Goal: Ask a question

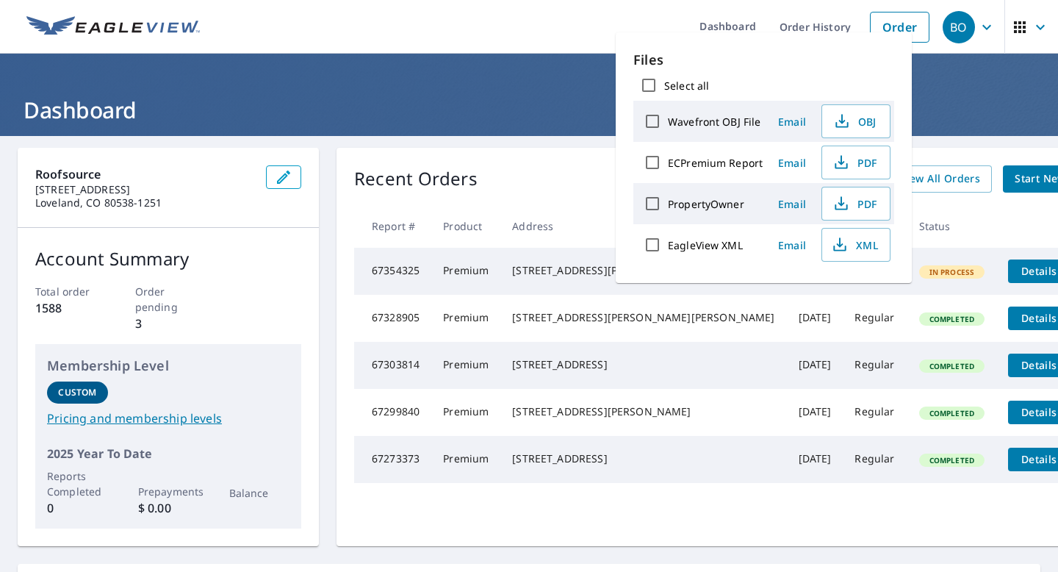
click at [779, 76] on header "Dashboard" at bounding box center [529, 95] width 1058 height 82
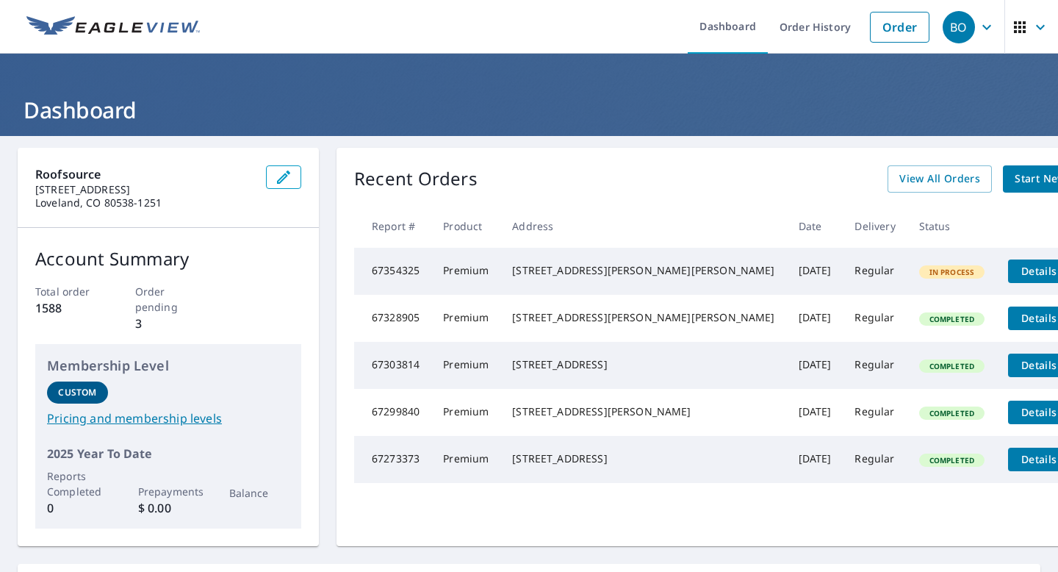
click at [392, 271] on td "67354325" at bounding box center [392, 271] width 77 height 47
click at [779, 26] on icon "button" at bounding box center [987, 27] width 18 height 18
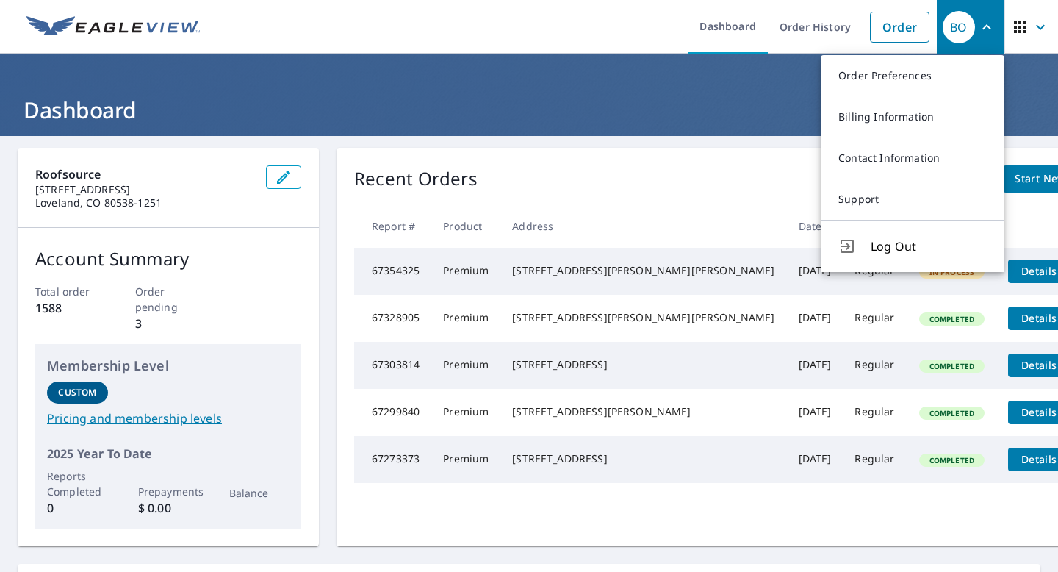
click at [397, 274] on td "67354325" at bounding box center [392, 271] width 77 height 47
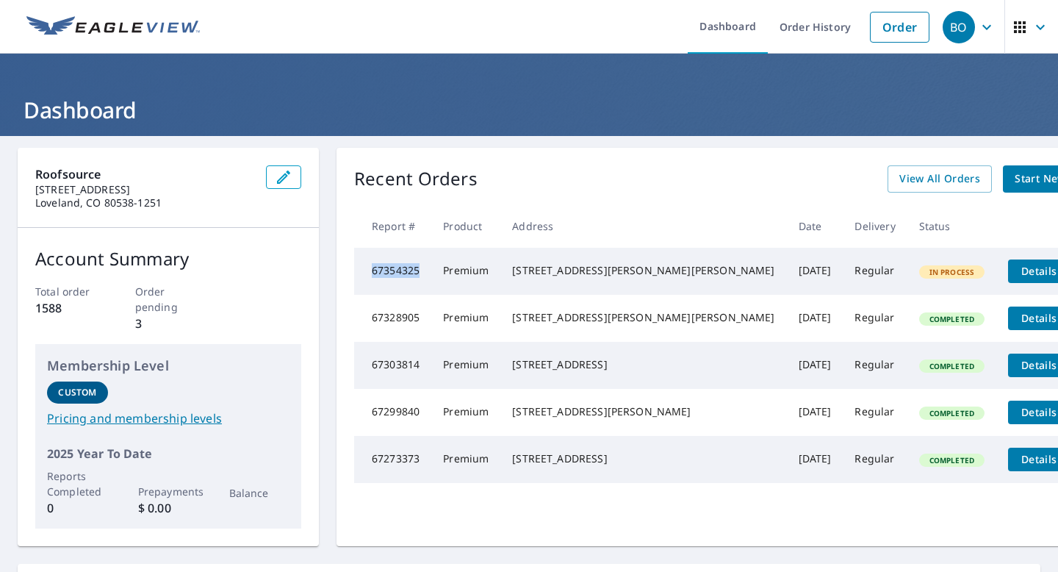
click at [397, 274] on td "67354325" at bounding box center [392, 271] width 77 height 47
copy td "67354325"
click at [779, 35] on span "BO" at bounding box center [970, 27] width 56 height 35
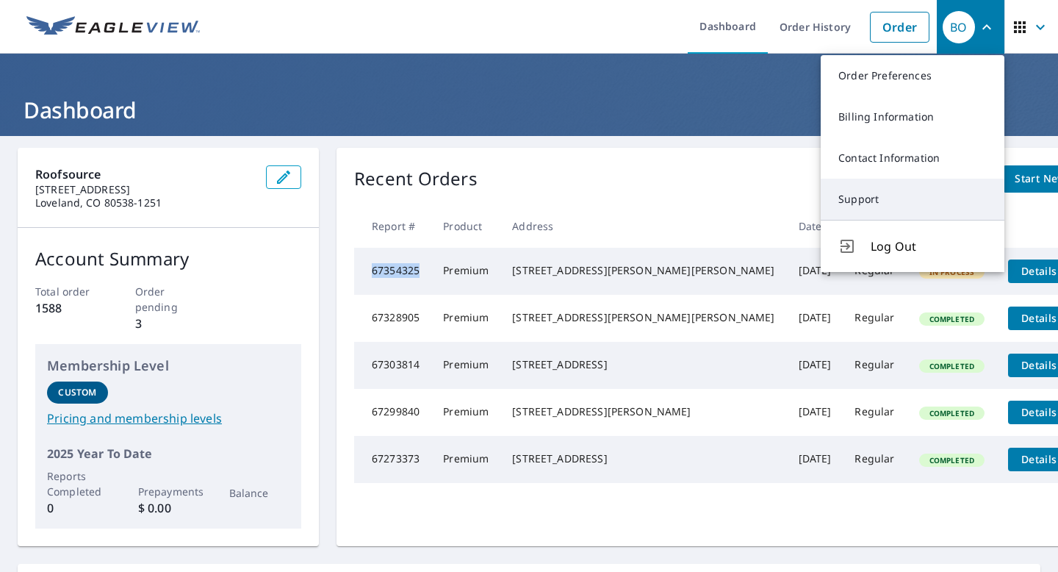
click at [779, 187] on link "Support" at bounding box center [913, 199] width 184 height 41
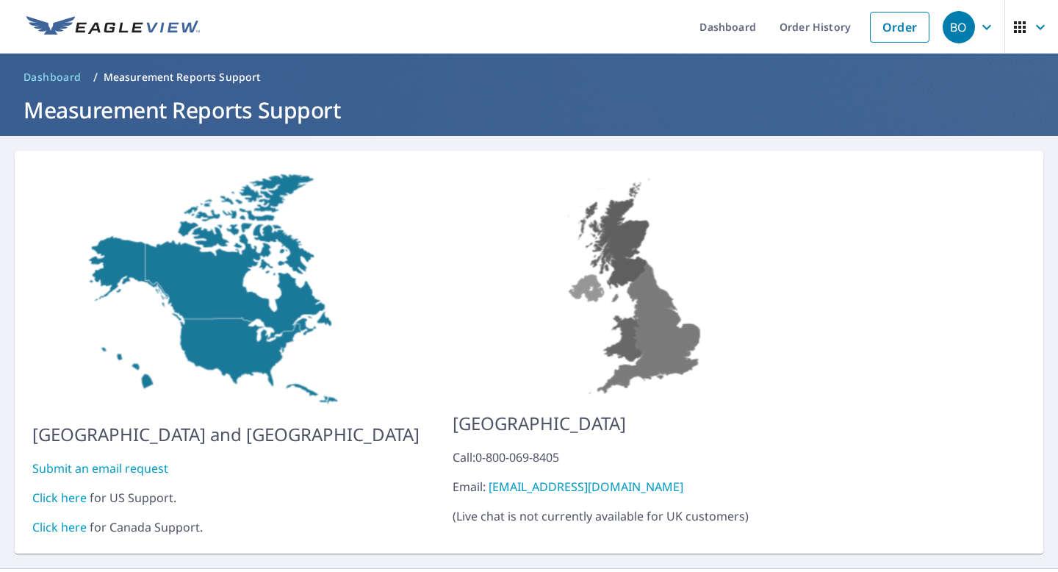
scroll to position [23, 0]
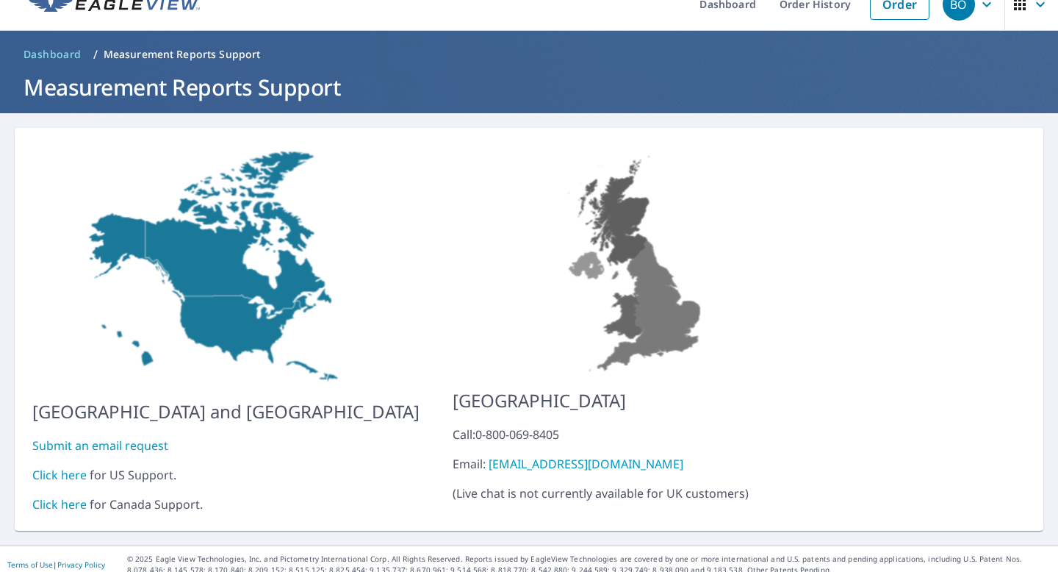
click at [78, 467] on link "Click here" at bounding box center [59, 474] width 54 height 16
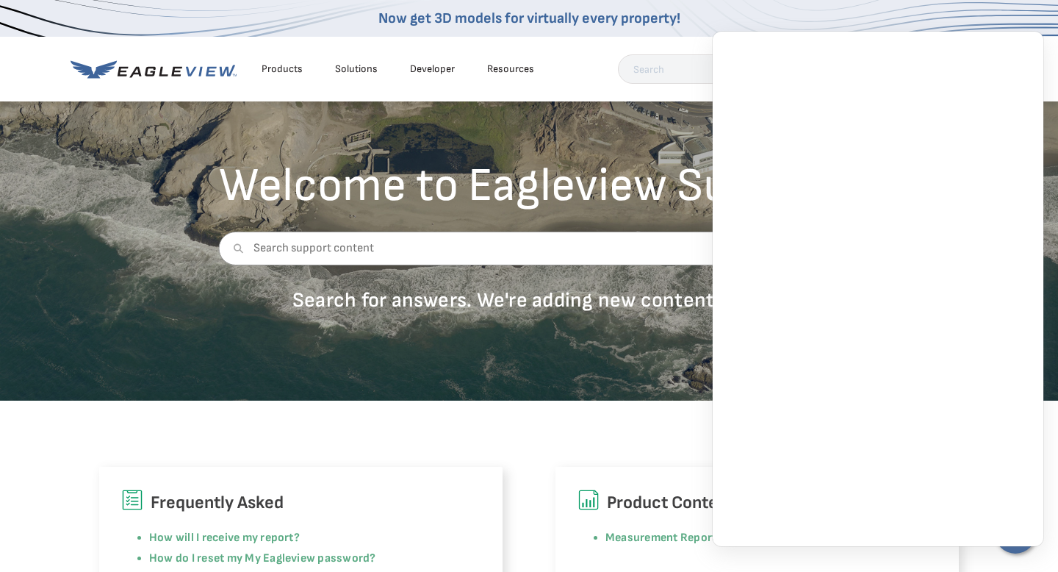
scroll to position [84, 0]
